Goal: Task Accomplishment & Management: Manage account settings

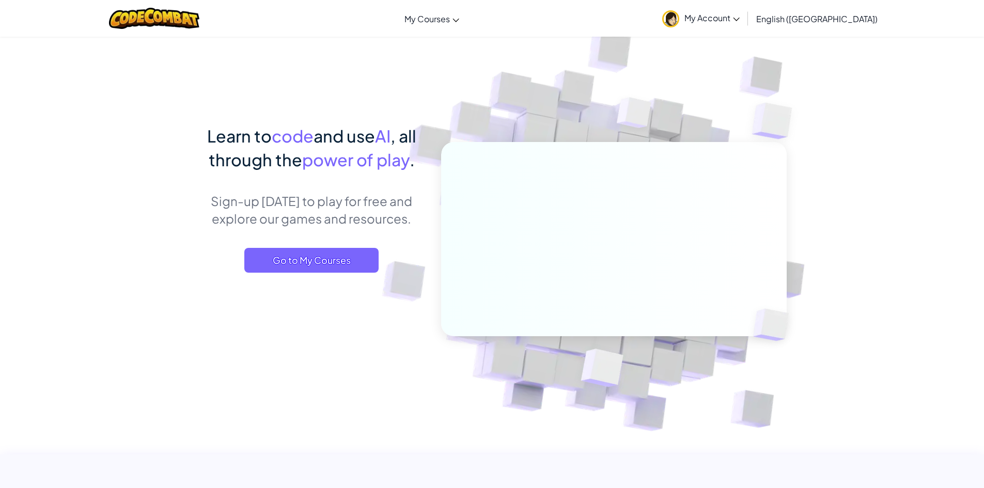
click at [740, 18] on span "My Account" at bounding box center [711, 17] width 55 height 11
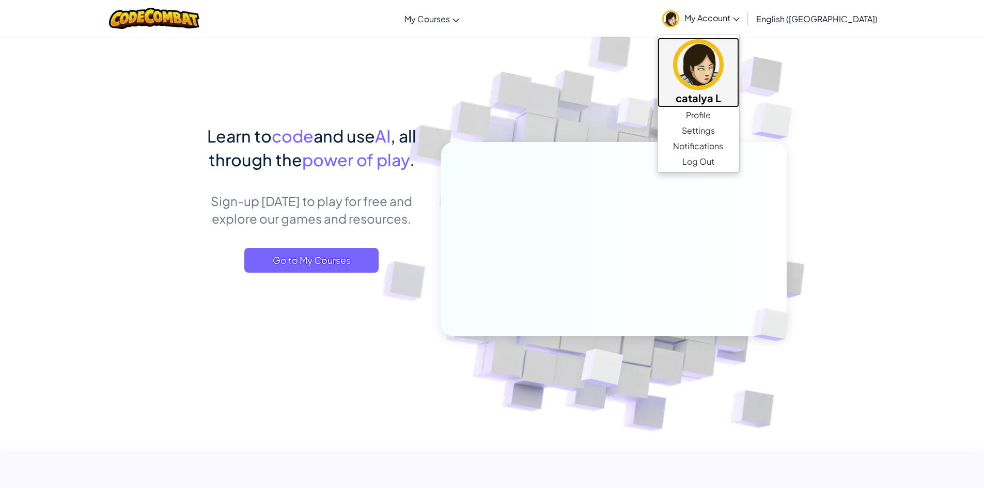
click at [729, 95] on h5 "catalya L" at bounding box center [698, 98] width 61 height 16
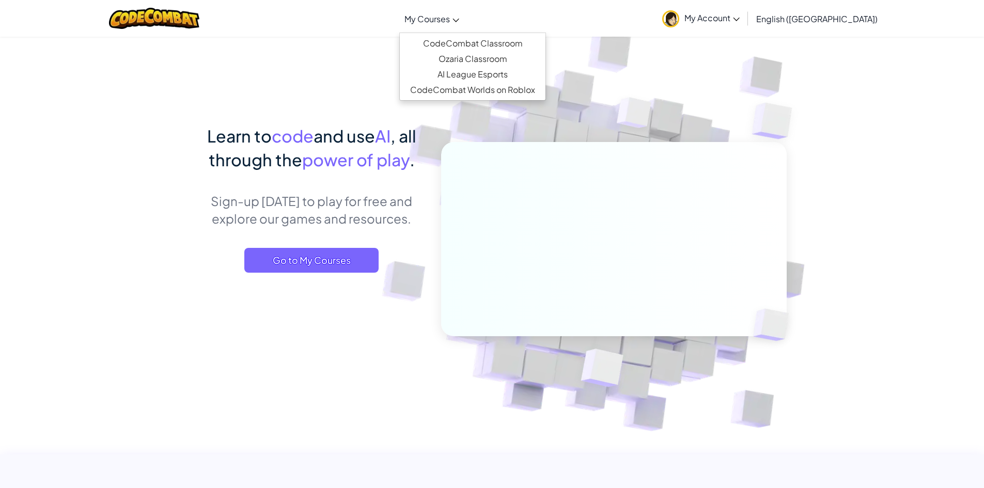
click at [464, 24] on link "My Courses" at bounding box center [431, 19] width 65 height 28
click at [740, 14] on span "My Account" at bounding box center [711, 17] width 55 height 11
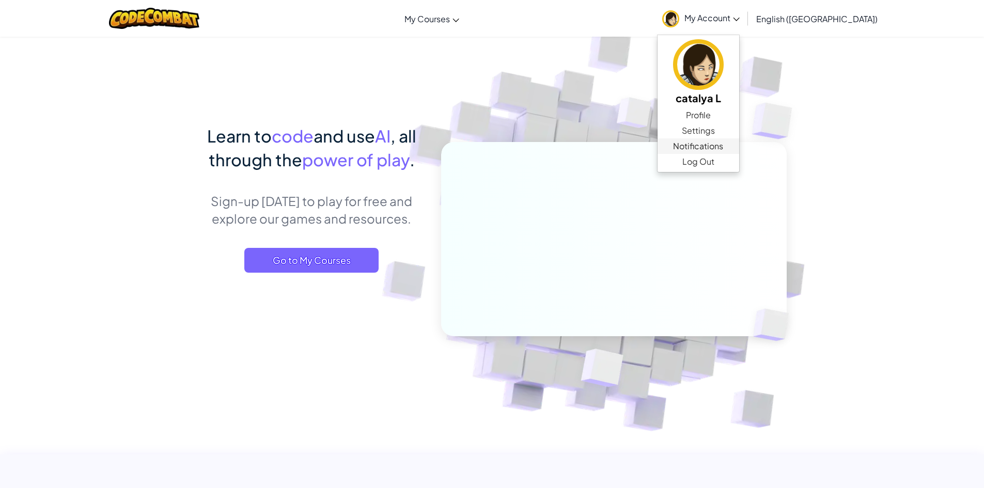
click at [723, 146] on span "Notifications" at bounding box center [698, 146] width 50 height 12
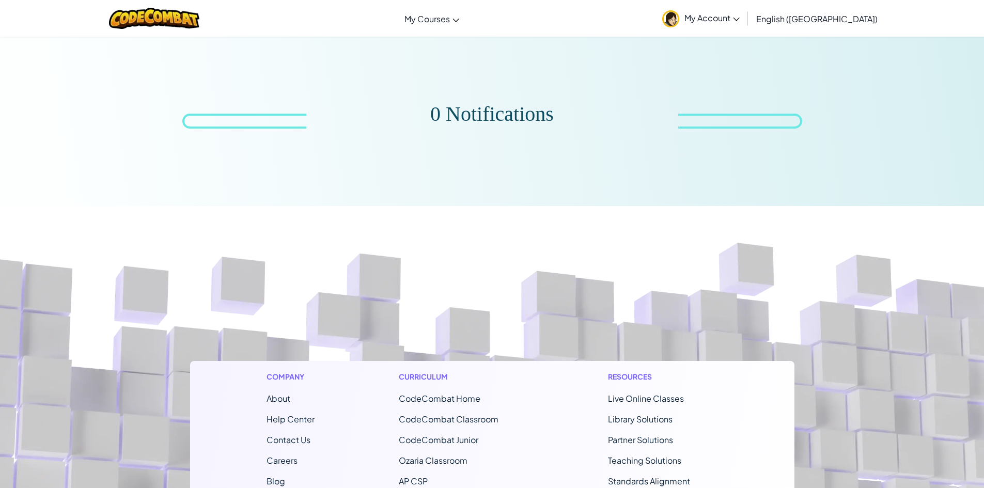
click at [745, 10] on link "My Account" at bounding box center [701, 18] width 88 height 33
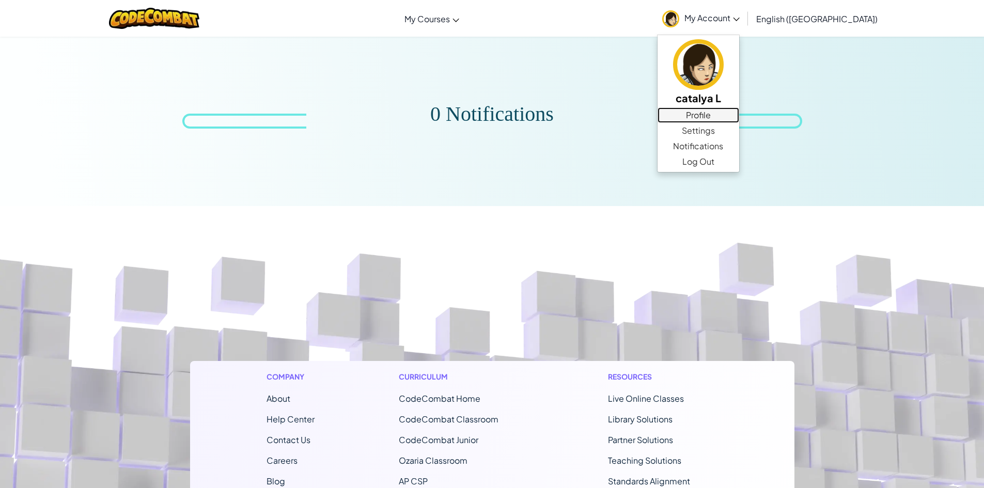
click at [739, 110] on link "Profile" at bounding box center [699, 114] width 82 height 15
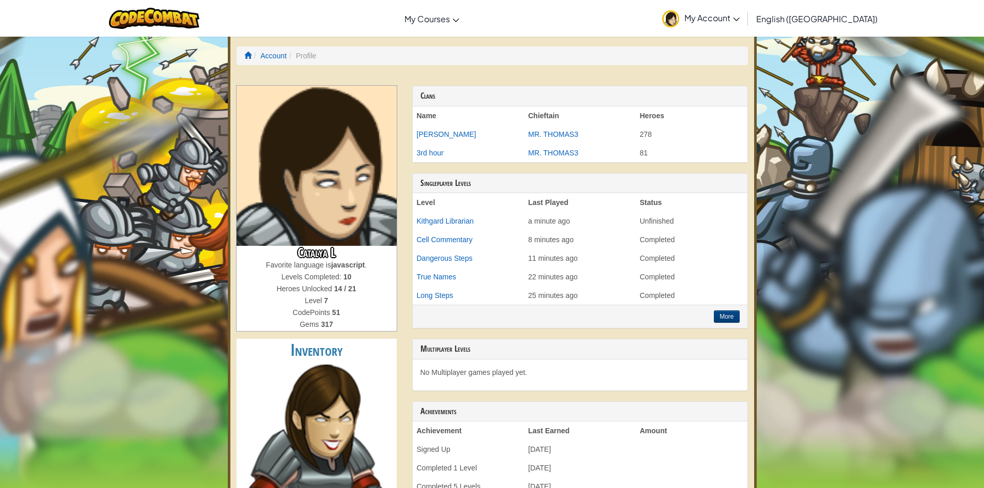
click at [740, 19] on span "My Account" at bounding box center [711, 17] width 55 height 11
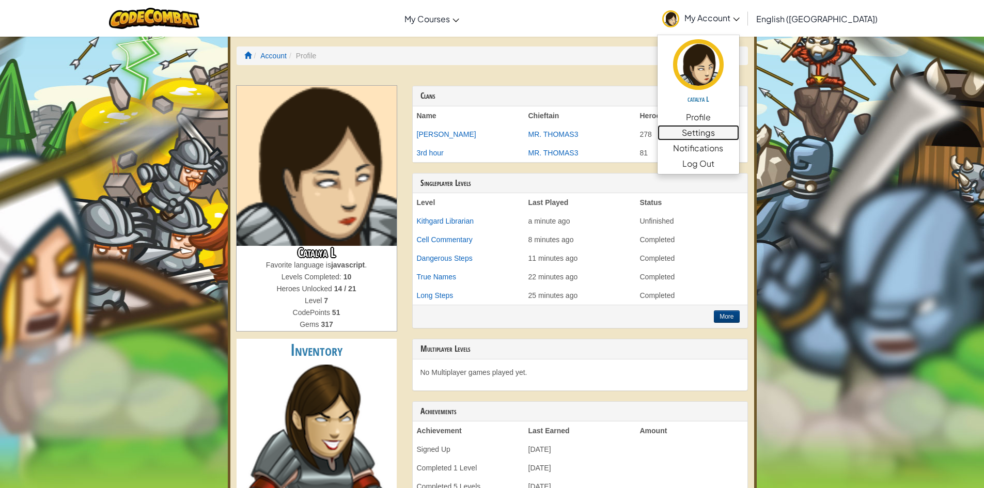
click at [739, 128] on link "Settings" at bounding box center [699, 132] width 82 height 15
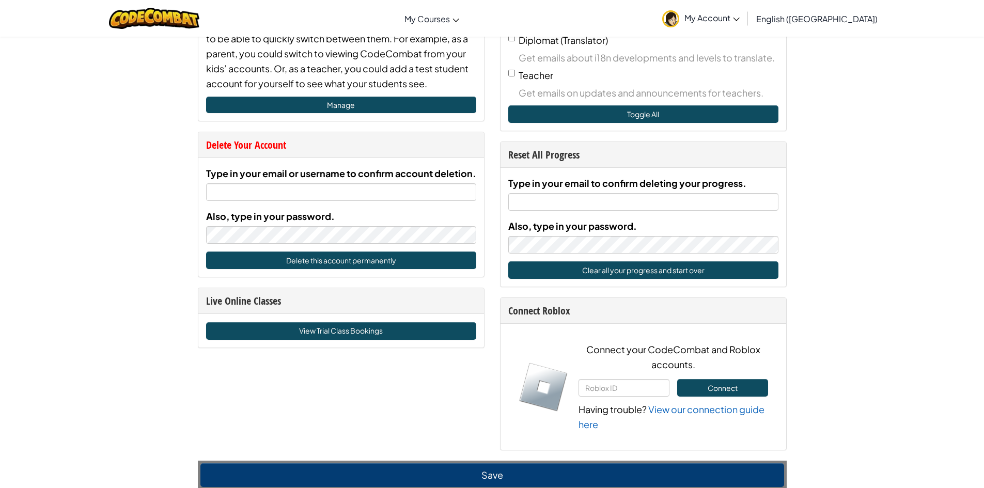
scroll to position [517, 0]
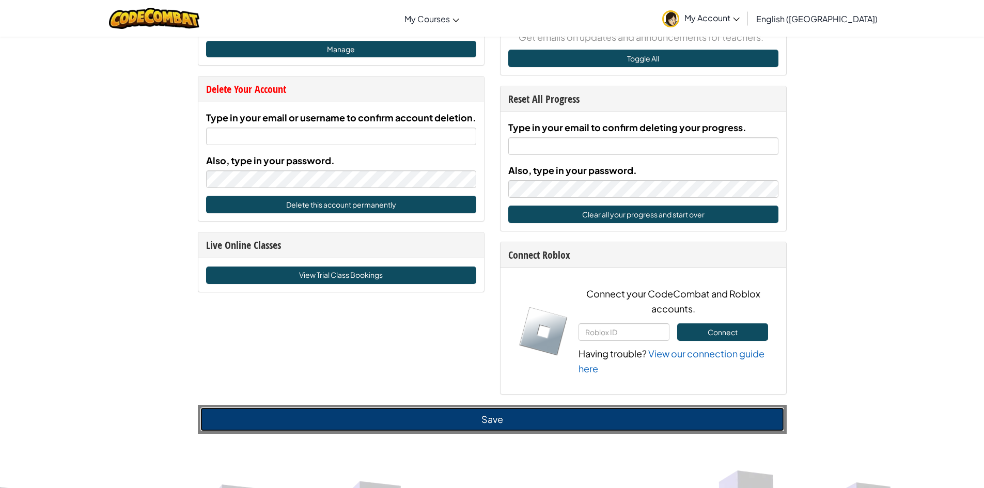
click at [527, 423] on button "Save" at bounding box center [492, 420] width 584 height 24
